Goal: Transaction & Acquisition: Purchase product/service

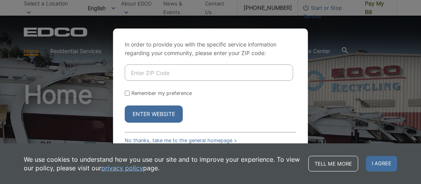
click at [207, 73] on input "Enter ZIP Code" at bounding box center [209, 72] width 168 height 16
type input "91935"
click at [127, 93] on input "Remember my preference" at bounding box center [127, 92] width 5 height 5
checkbox input "true"
click at [142, 110] on button "Enter Website" at bounding box center [154, 113] width 58 height 17
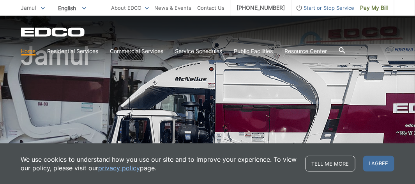
scroll to position [78, 0]
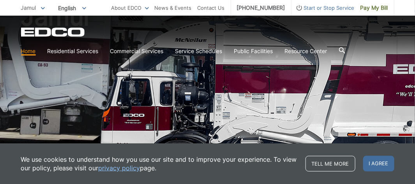
click at [214, 124] on h1 "Jamul" at bounding box center [207, 89] width 373 height 171
drag, startPoint x: 273, startPoint y: 143, endPoint x: 292, endPoint y: 171, distance: 34.2
click at [292, 171] on p "We use cookies to understand how you use our site and to improve your experienc…" at bounding box center [159, 163] width 277 height 17
click at [311, 163] on link "Tell me more" at bounding box center [331, 163] width 50 height 16
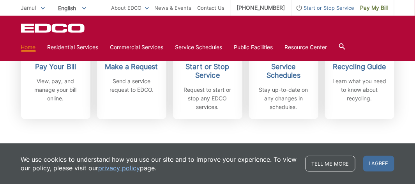
scroll to position [234, 0]
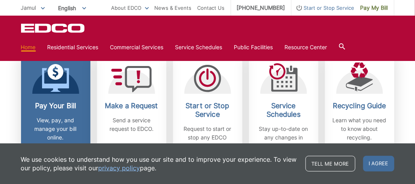
click at [75, 103] on h2 "Pay Your Bill" at bounding box center [56, 105] width 58 height 9
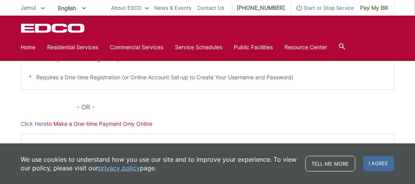
scroll to position [234, 0]
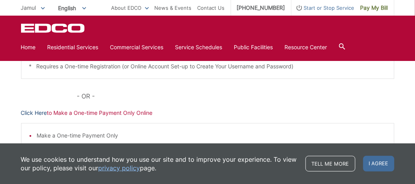
click at [45, 111] on link "Click Here" at bounding box center [34, 112] width 26 height 9
